Goal: Navigation & Orientation: Go to known website

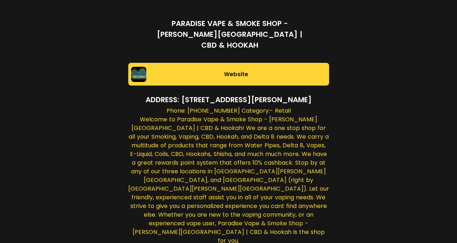
scroll to position [21, 0]
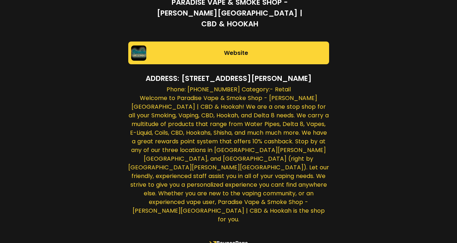
click at [221, 234] on rect at bounding box center [228, 243] width 49 height 18
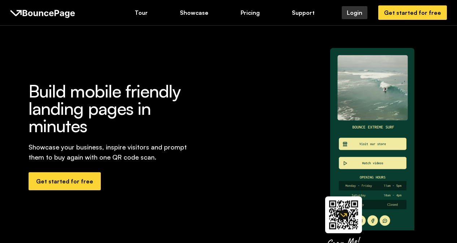
click at [362, 11] on div "Login" at bounding box center [355, 13] width 16 height 8
